Goal: Transaction & Acquisition: Purchase product/service

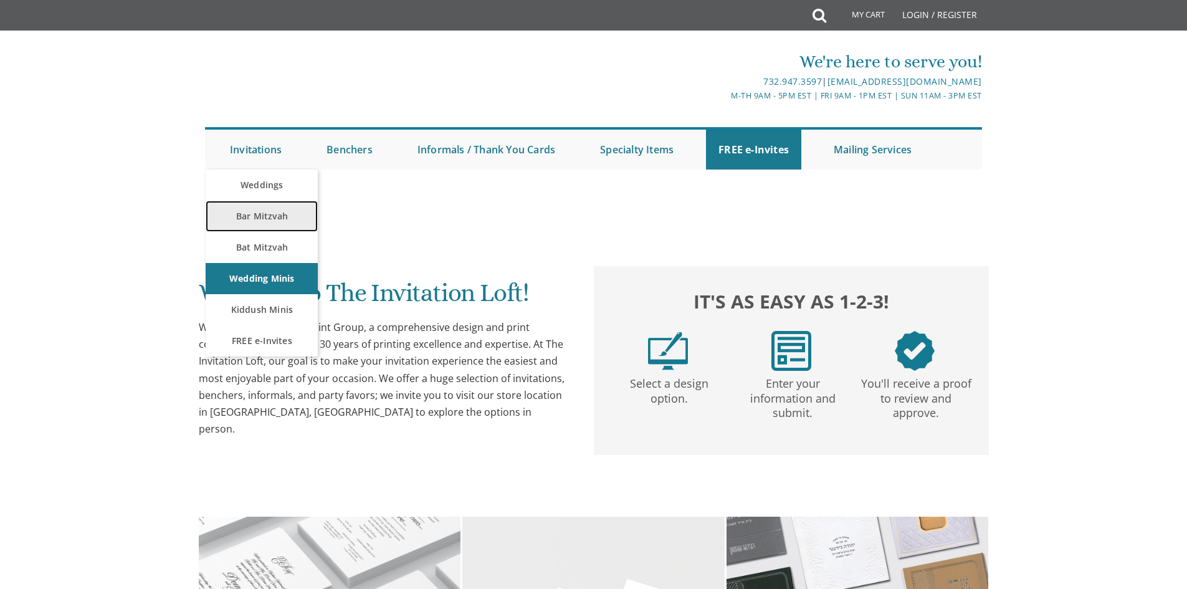
click at [254, 218] on link "Bar Mitzvah" at bounding box center [262, 216] width 112 height 31
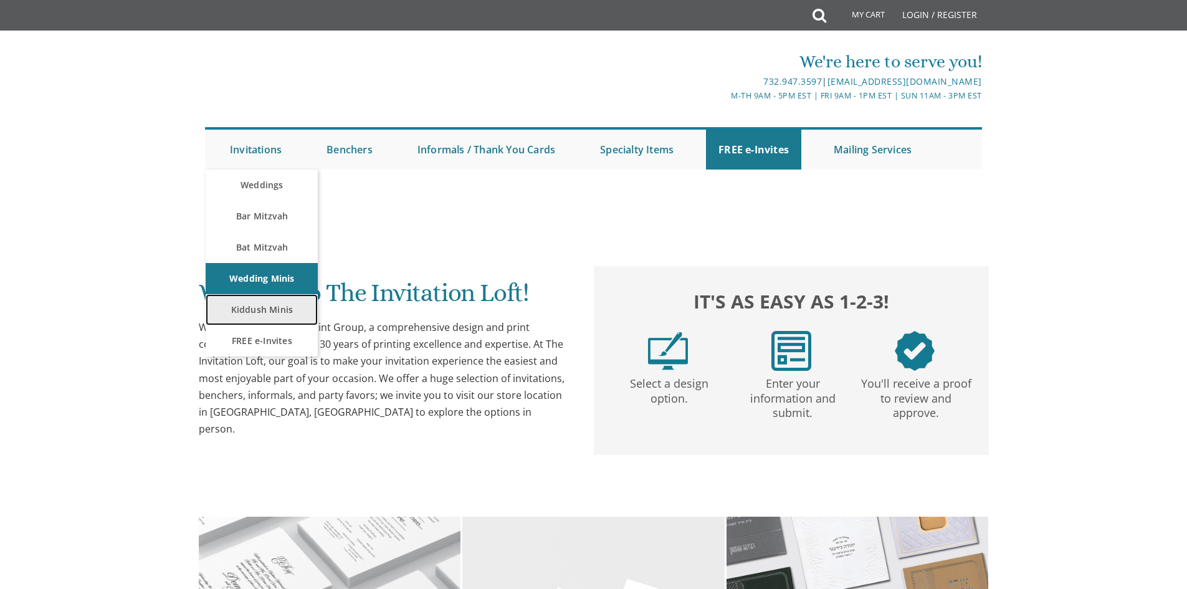
click at [244, 307] on link "Kiddush Minis" at bounding box center [262, 309] width 112 height 31
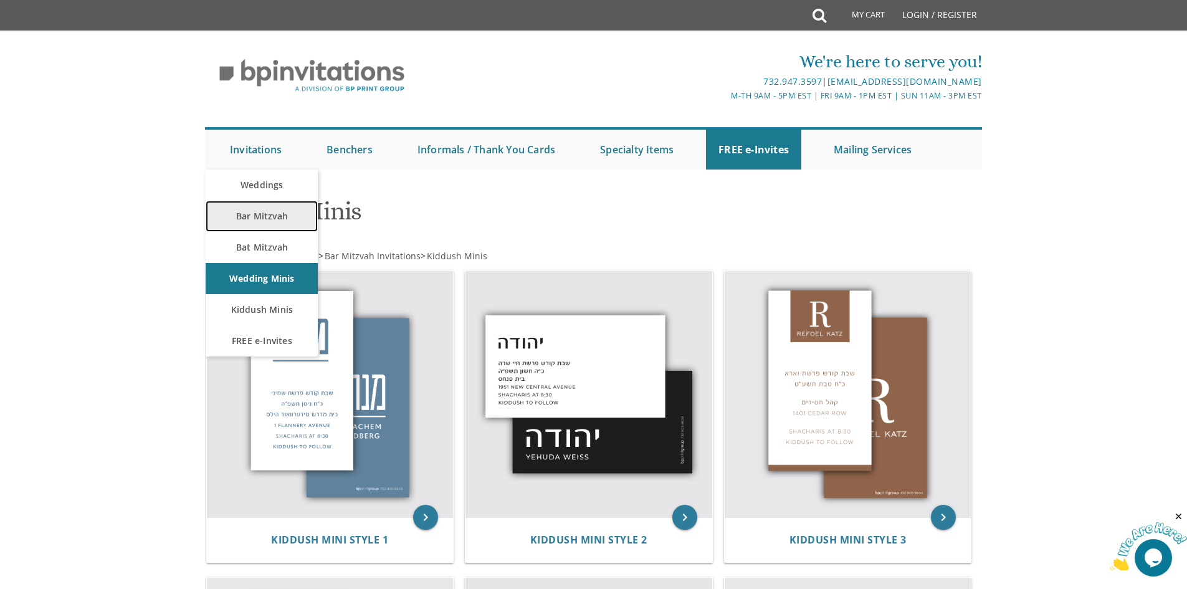
click at [249, 219] on link "Bar Mitzvah" at bounding box center [262, 216] width 112 height 31
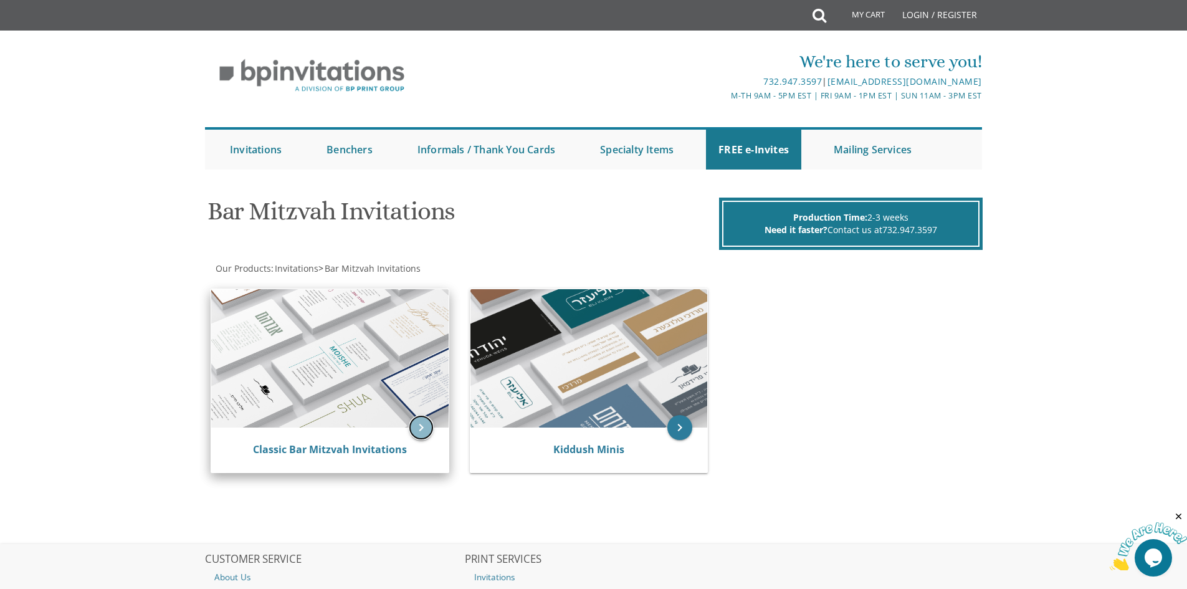
click at [411, 429] on icon "keyboard_arrow_right" at bounding box center [421, 427] width 25 height 25
click at [334, 336] on img at bounding box center [329, 358] width 237 height 138
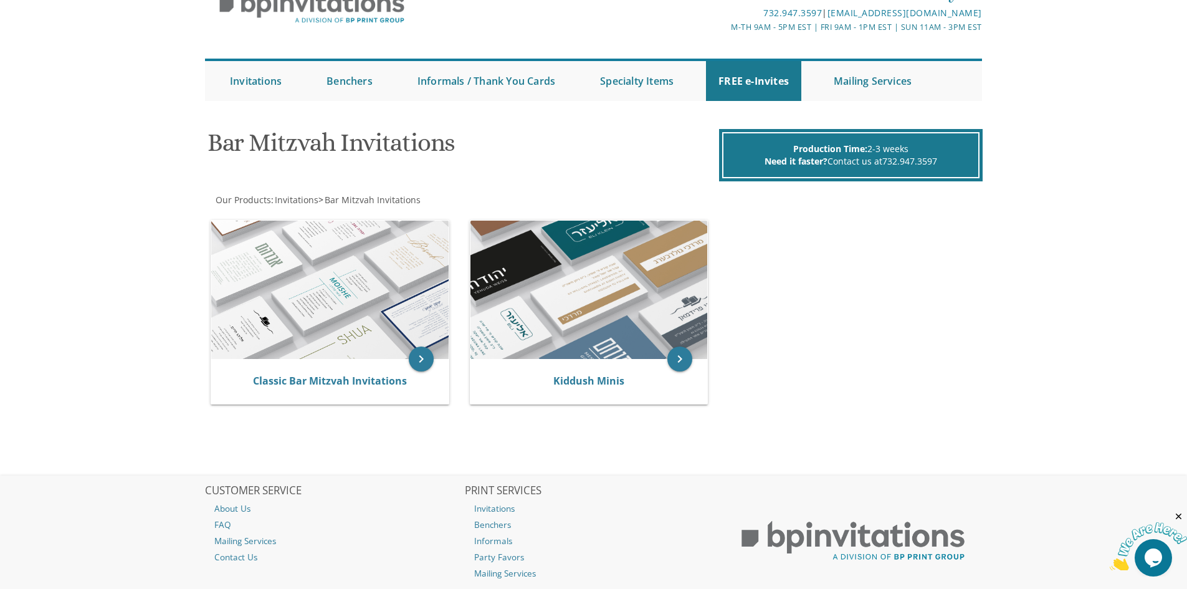
scroll to position [148, 0]
